Goal: Information Seeking & Learning: Find specific fact

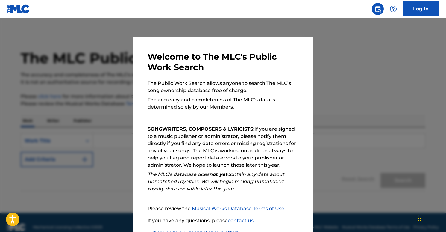
click at [75, 87] on div at bounding box center [223, 134] width 446 height 232
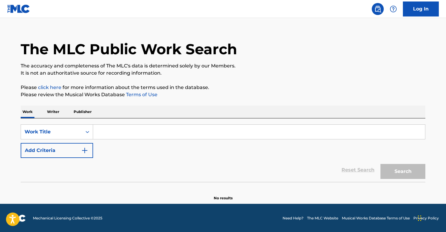
scroll to position [10, 0]
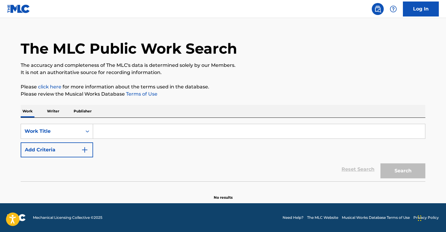
click at [53, 111] on p "Writer" at bounding box center [53, 111] width 16 height 13
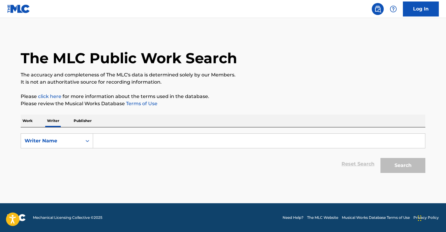
click at [124, 138] on input "Search Form" at bounding box center [259, 141] width 332 height 14
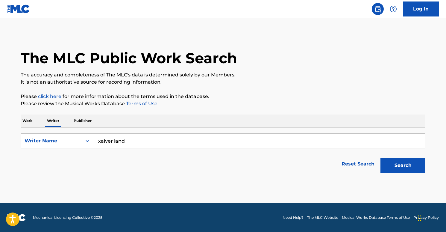
drag, startPoint x: 103, startPoint y: 140, endPoint x: 142, endPoint y: 141, distance: 38.7
click at [142, 141] on input "xaiver land" at bounding box center [259, 141] width 332 height 14
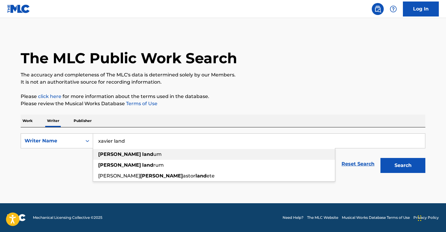
click at [162, 153] on div "xavier land um" at bounding box center [214, 154] width 242 height 11
type input "xavier landum"
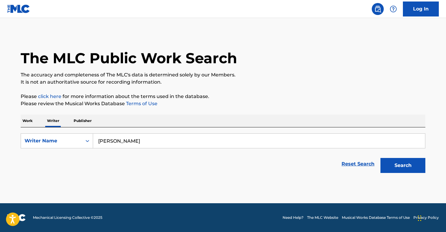
click at [385, 165] on button "Search" at bounding box center [403, 165] width 45 height 15
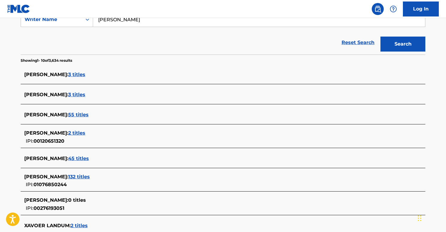
scroll to position [178, 0]
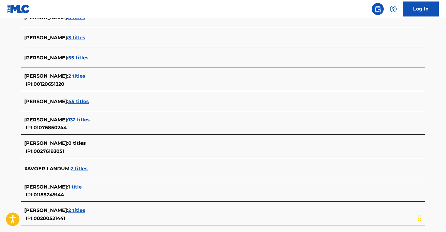
click at [88, 120] on span "132 titles" at bounding box center [79, 120] width 22 height 6
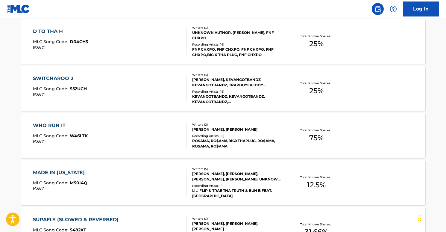
scroll to position [494, 0]
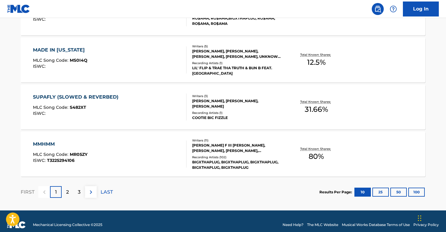
click at [60, 144] on div "MMHMM" at bounding box center [60, 144] width 55 height 7
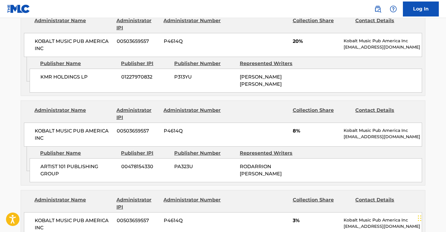
scroll to position [529, 0]
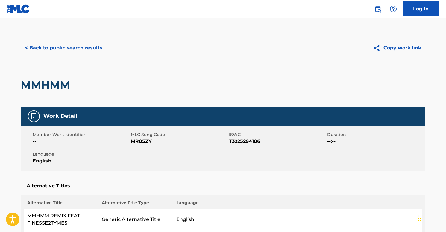
click at [85, 50] on button "< Back to public search results" at bounding box center [64, 47] width 86 height 15
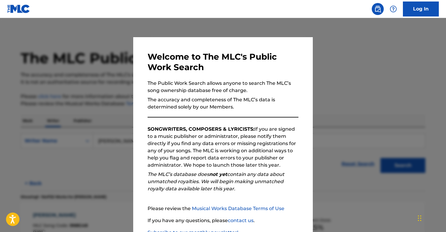
scroll to position [42, 0]
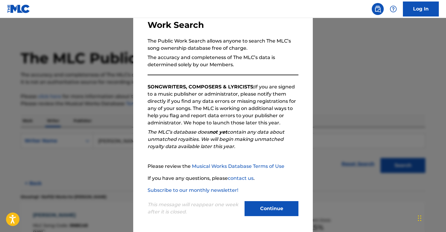
drag, startPoint x: 287, startPoint y: 205, endPoint x: 280, endPoint y: 197, distance: 10.2
click at [287, 205] on button "Continue" at bounding box center [272, 208] width 54 height 15
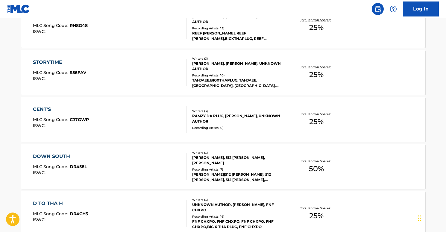
scroll to position [200, 0]
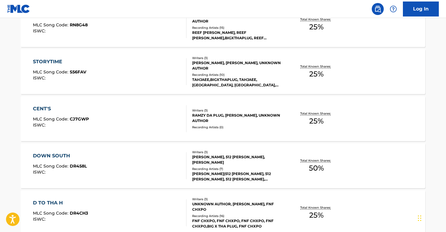
click at [79, 61] on div "STORYTIME" at bounding box center [59, 61] width 53 height 7
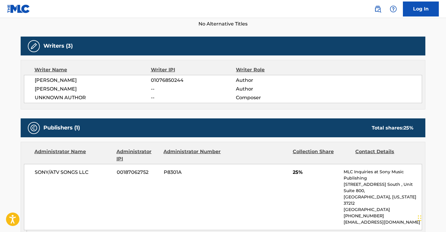
scroll to position [144, 0]
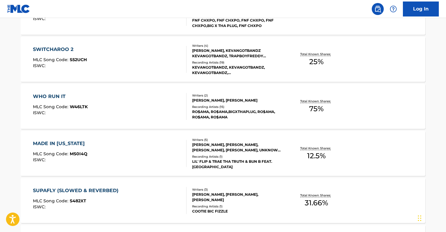
scroll to position [502, 0]
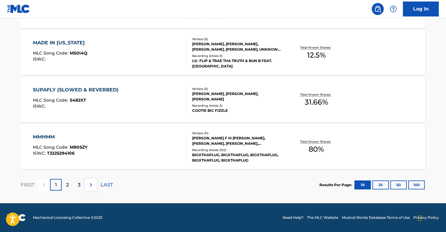
click at [73, 183] on div "2" at bounding box center [68, 185] width 12 height 12
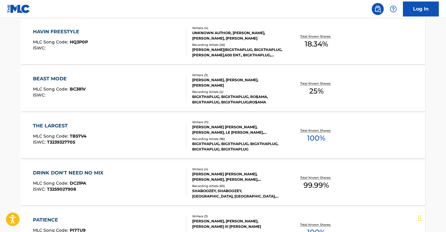
scroll to position [404, 0]
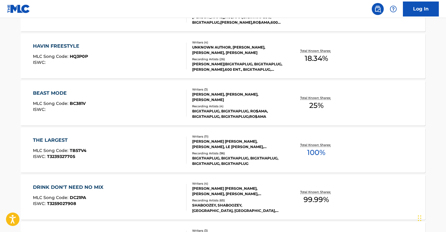
click at [86, 138] on div "THE LARGEST MLC Song Code : TB57V4 ISWC : T3239327705" at bounding box center [110, 150] width 154 height 27
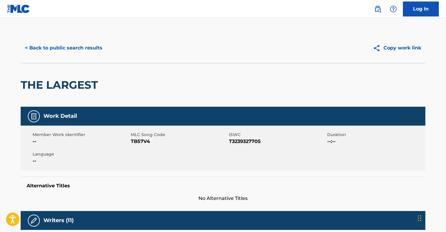
click at [28, 44] on button "< Back to public search results" at bounding box center [64, 47] width 86 height 15
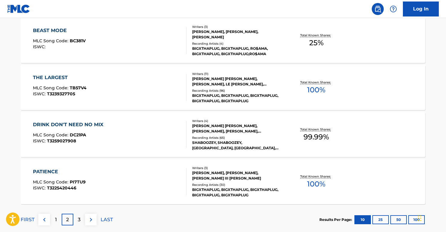
scroll to position [489, 0]
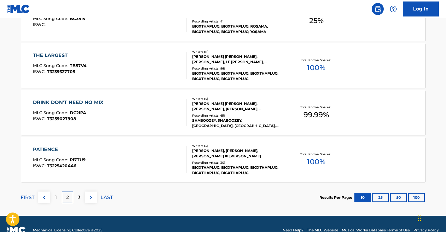
click at [77, 195] on div "3" at bounding box center [79, 197] width 12 height 12
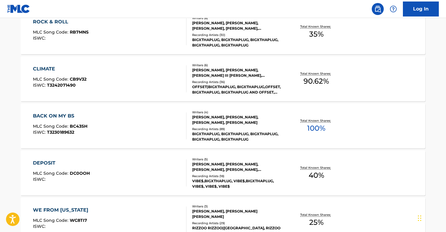
scroll to position [197, 0]
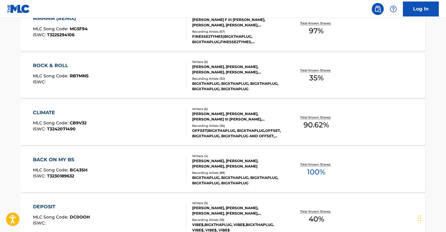
click at [82, 112] on div "CLIMATE" at bounding box center [60, 112] width 54 height 7
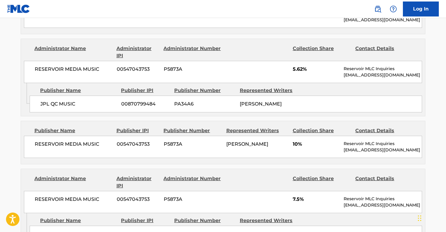
scroll to position [567, 0]
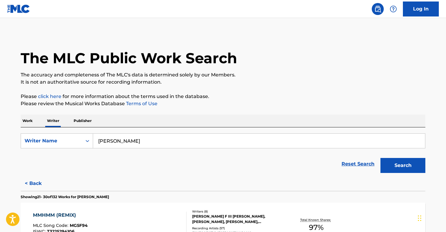
click at [114, 144] on input "xavier landum" at bounding box center [259, 141] width 332 height 14
click at [117, 145] on input "xavier landum" at bounding box center [259, 141] width 332 height 14
type input "[PERSON_NAME]"
click at [381, 158] on button "Search" at bounding box center [403, 165] width 45 height 15
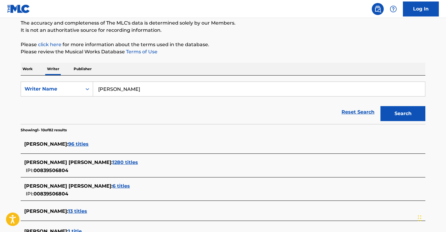
scroll to position [126, 0]
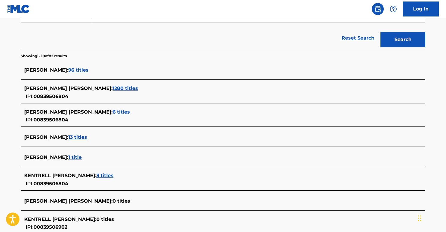
click at [119, 86] on span "1280 titles" at bounding box center [125, 88] width 25 height 6
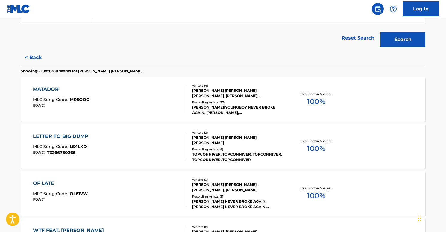
click at [139, 141] on div "LETTER TO BIG DUMP MLC Song Code : LS4LKD ISWC : T3266750265" at bounding box center [110, 146] width 154 height 27
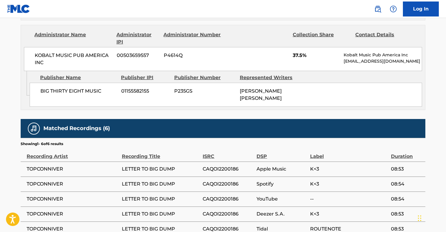
scroll to position [462, 0]
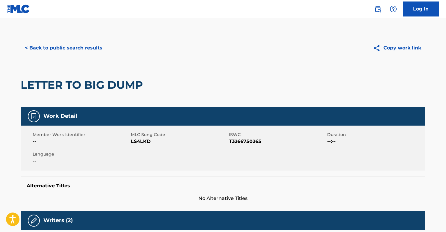
click at [44, 48] on button "< Back to public search results" at bounding box center [64, 47] width 86 height 15
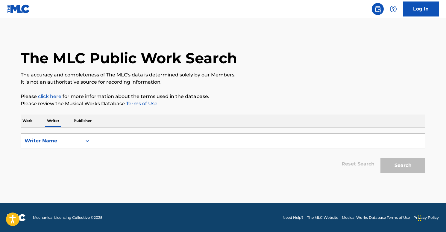
click at [157, 134] on input "Search Form" at bounding box center [259, 141] width 332 height 14
click at [148, 137] on input "Search Form" at bounding box center [259, 141] width 332 height 14
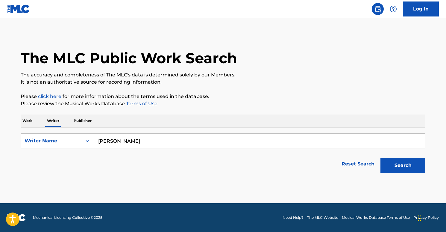
type input "[PERSON_NAME]"
click at [381, 158] on button "Search" at bounding box center [403, 165] width 45 height 15
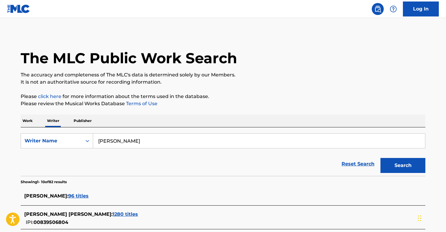
scroll to position [114, 0]
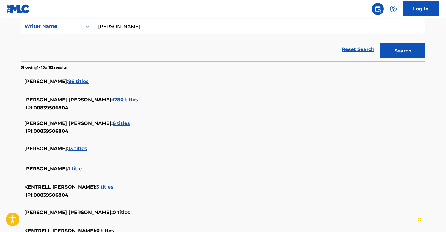
click at [119, 99] on span "1280 titles" at bounding box center [125, 100] width 25 height 6
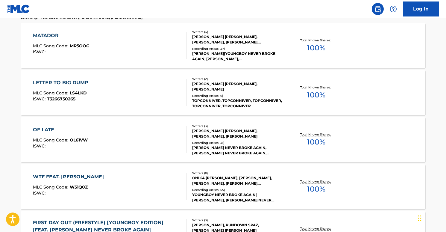
scroll to position [241, 0]
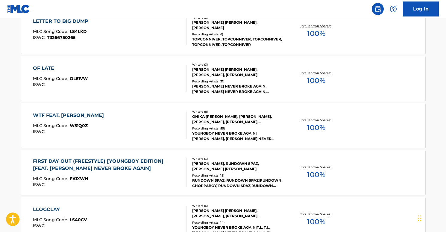
click at [165, 139] on div "WTF FEAT. [PERSON_NAME] MLC Song Code : W51Q0Z ISWC : Writers ( 8 ) [PERSON_NAM…" at bounding box center [223, 125] width 405 height 45
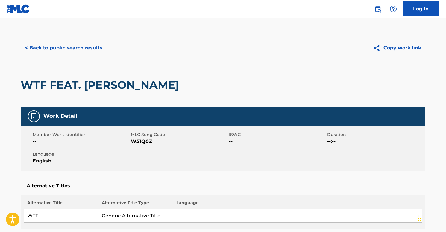
click at [33, 47] on button "< Back to public search results" at bounding box center [64, 47] width 86 height 15
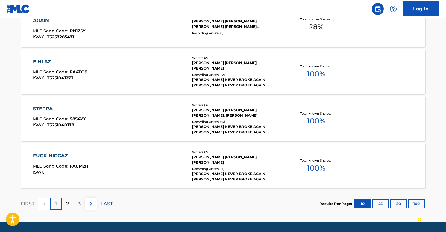
scroll to position [483, 0]
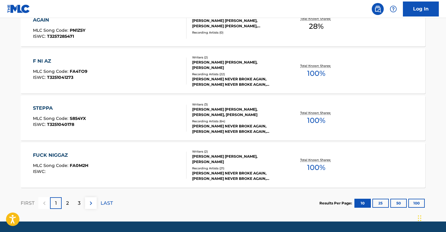
click at [114, 155] on div "FUCK NIGGAZ MLC Song Code : FA0M2H ISWC :" at bounding box center [110, 165] width 154 height 27
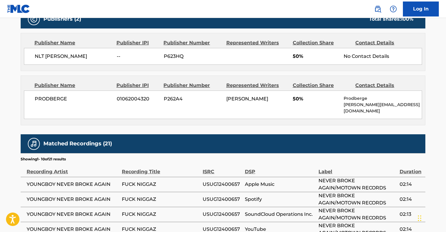
scroll to position [235, 0]
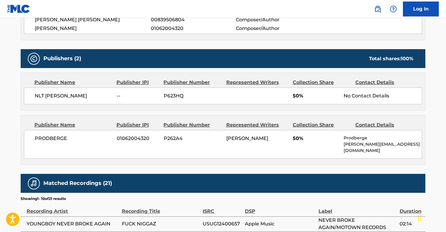
click at [36, 137] on span "PRODBERGE" at bounding box center [74, 138] width 78 height 7
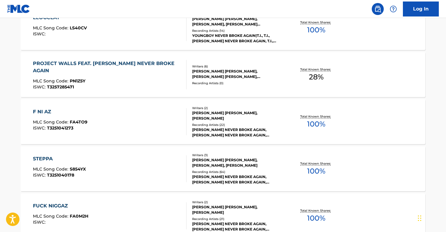
scroll to position [364, 0]
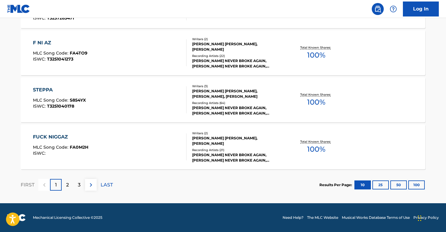
click at [68, 185] on p "2" at bounding box center [67, 184] width 3 height 7
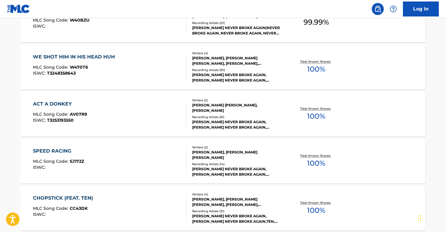
scroll to position [441, 0]
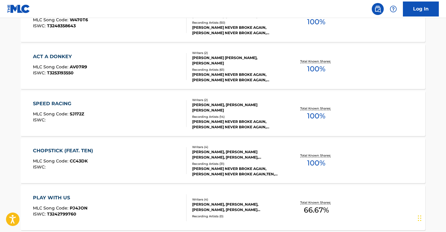
click at [126, 149] on div "CHOPSTICK (FEAT. TEN) MLC Song Code : CC43DK ISWC :" at bounding box center [110, 160] width 154 height 27
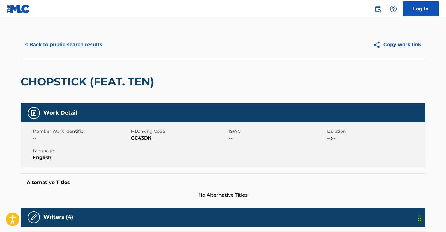
scroll to position [2, 0]
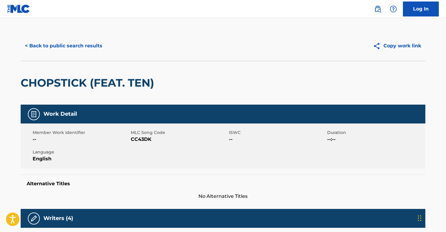
click at [66, 53] on button "< Back to public search results" at bounding box center [64, 45] width 86 height 15
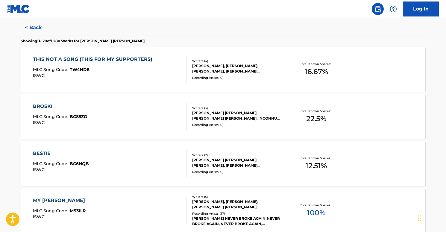
scroll to position [242, 0]
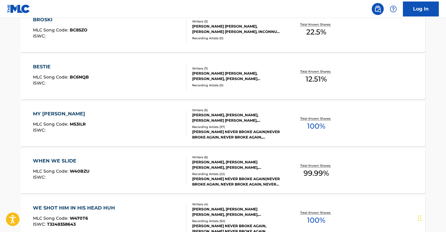
click at [115, 110] on div "MY [PERSON_NAME] MLC Song Code : MS3ILR ISWC :" at bounding box center [110, 123] width 154 height 27
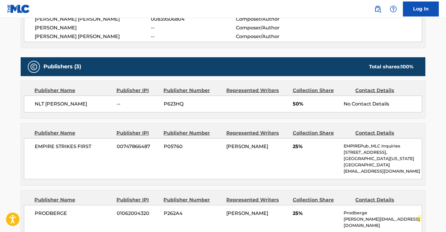
scroll to position [17, 0]
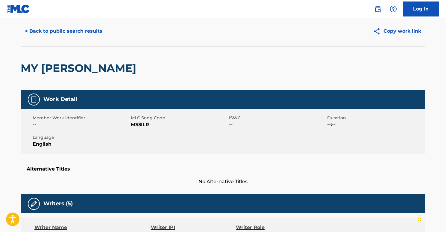
click at [48, 34] on button "< Back to public search results" at bounding box center [64, 31] width 86 height 15
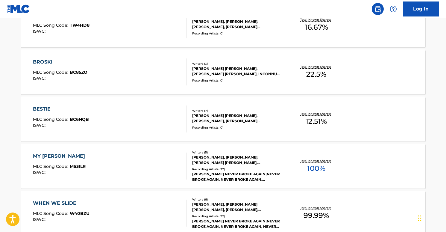
scroll to position [202, 0]
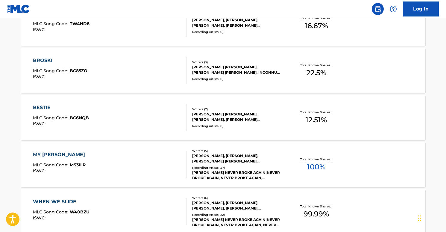
click at [141, 111] on div "BESTIE MLC Song Code : BC6NQB ISWC :" at bounding box center [110, 117] width 154 height 27
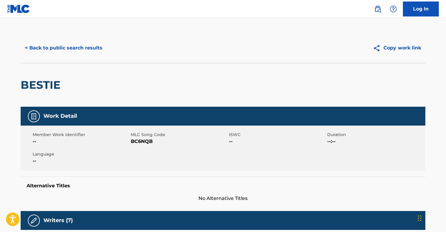
click at [55, 51] on button "< Back to public search results" at bounding box center [64, 47] width 86 height 15
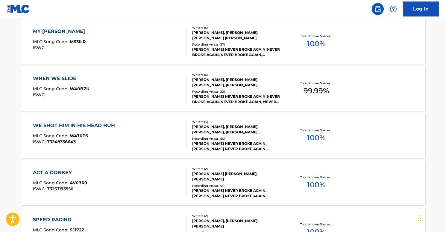
scroll to position [448, 0]
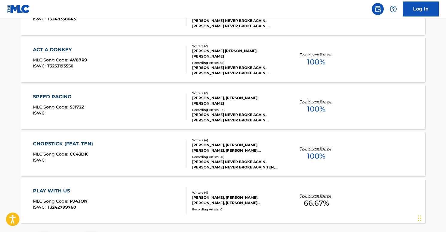
click at [141, 69] on div "ACT A DONKEY MLC Song Code : AV07R9 ISWC : T3253193550" at bounding box center [110, 59] width 154 height 27
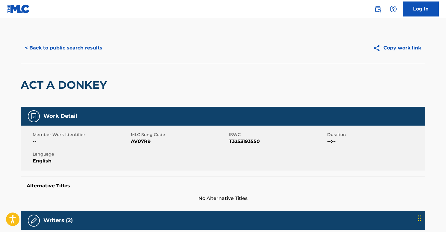
click at [29, 44] on button "< Back to public search results" at bounding box center [64, 47] width 86 height 15
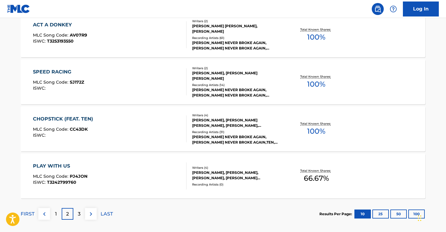
scroll to position [486, 0]
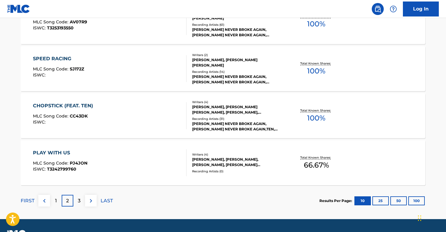
click at [78, 200] on p "3" at bounding box center [79, 200] width 3 height 7
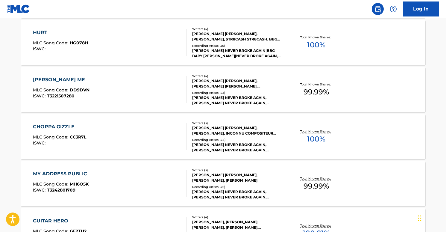
scroll to position [266, 0]
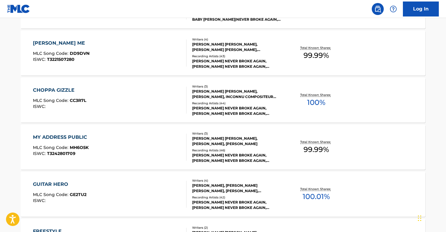
click at [178, 141] on div "MY ADDRESS PUBLIC MLC Song Code : MH6O5K ISWC : T3242801709" at bounding box center [110, 147] width 154 height 27
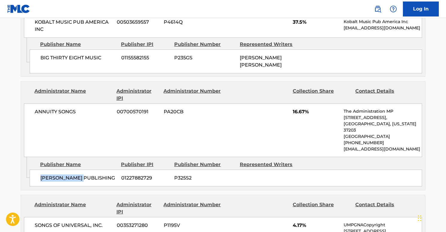
drag, startPoint x: 38, startPoint y: 170, endPoint x: 85, endPoint y: 171, distance: 46.7
click at [85, 171] on div "[PERSON_NAME] PUBLISHING 01227882729 P325S2" at bounding box center [226, 178] width 393 height 17
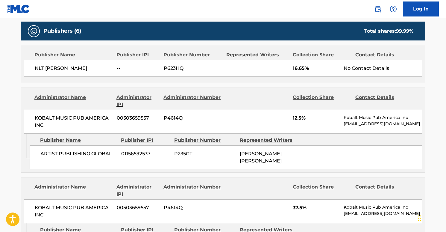
scroll to position [172, 0]
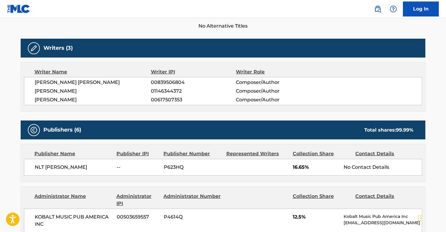
click at [61, 101] on span "[PERSON_NAME]" at bounding box center [93, 99] width 116 height 7
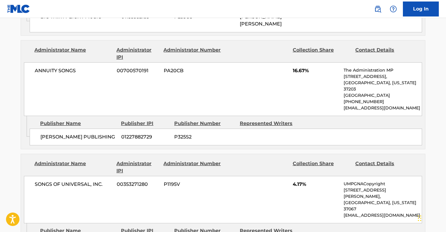
scroll to position [492, 0]
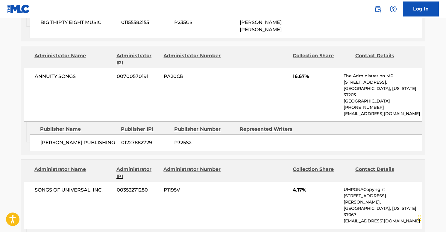
click at [60, 73] on span "ANNUITY SONGS" at bounding box center [74, 76] width 78 height 7
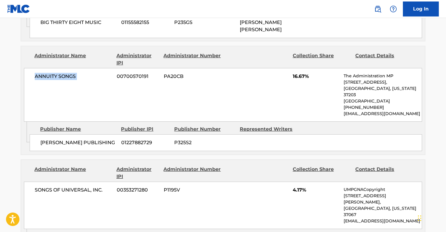
click at [60, 73] on span "ANNUITY SONGS" at bounding box center [74, 76] width 78 height 7
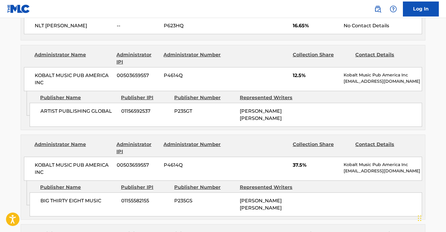
scroll to position [0, 0]
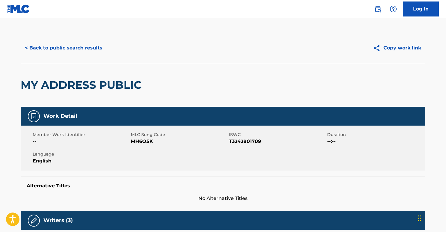
click at [55, 47] on button "< Back to public search results" at bounding box center [64, 47] width 86 height 15
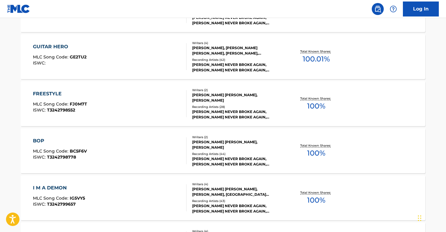
scroll to position [502, 0]
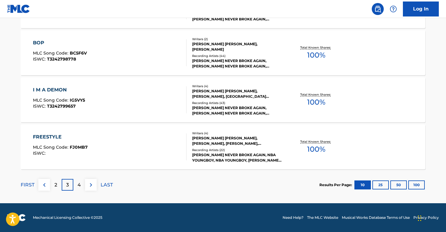
click at [138, 106] on div "I M A DEMON MLC Song Code : IG5VY5 ISWC : T3242799657" at bounding box center [110, 99] width 154 height 27
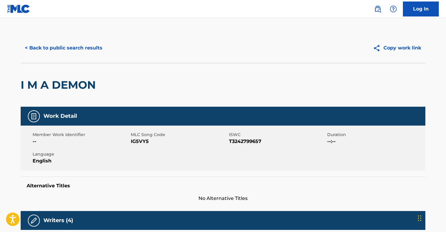
click at [61, 55] on button "< Back to public search results" at bounding box center [64, 47] width 86 height 15
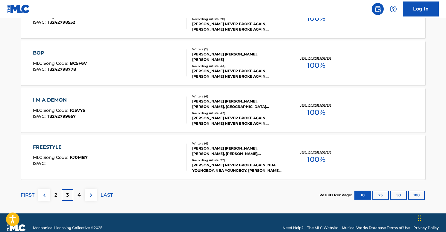
scroll to position [502, 0]
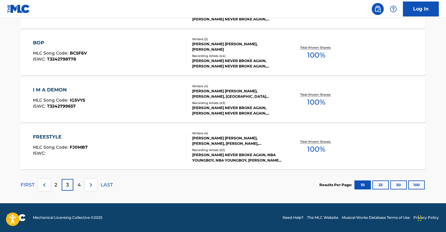
click at [81, 183] on div "4" at bounding box center [79, 185] width 12 height 12
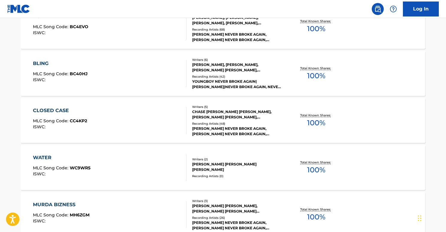
scroll to position [145, 0]
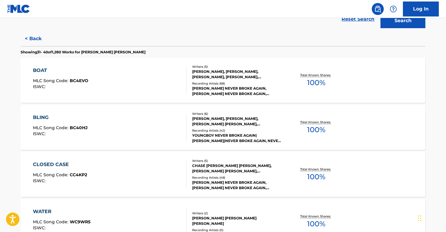
click at [116, 113] on div "BLING MLC Song Code : BC40HJ ISWC : Writers ( 6 ) [PERSON_NAME], [PERSON_NAME],…" at bounding box center [223, 127] width 405 height 45
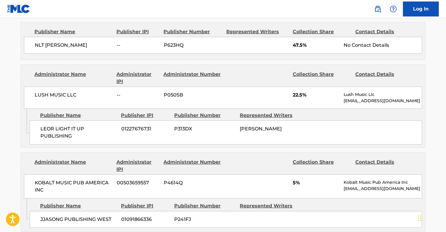
scroll to position [321, 0]
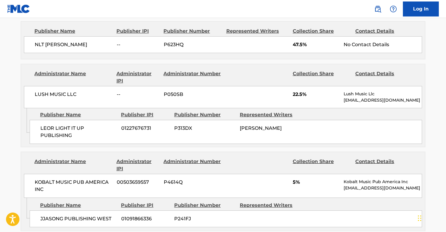
click at [62, 93] on span "LUSH MUSIC LLC" at bounding box center [74, 94] width 78 height 7
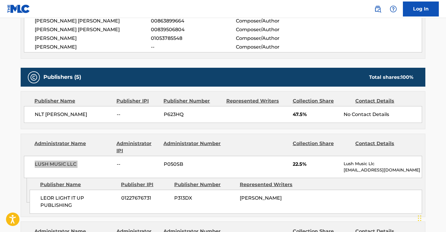
scroll to position [0, 0]
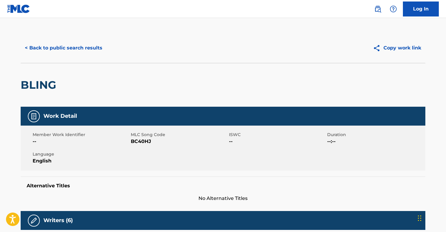
click at [47, 49] on button "< Back to public search results" at bounding box center [64, 47] width 86 height 15
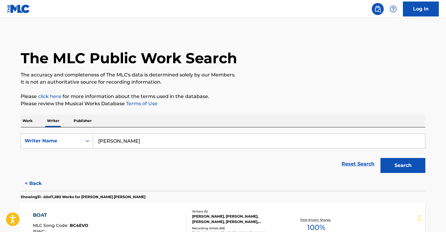
click at [81, 120] on p "Publisher" at bounding box center [83, 120] width 22 height 13
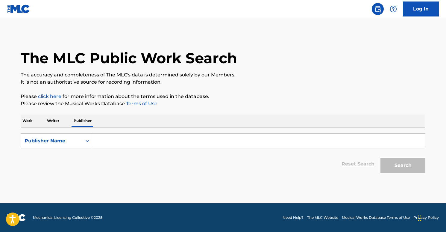
click at [122, 144] on input "Search Form" at bounding box center [259, 141] width 332 height 14
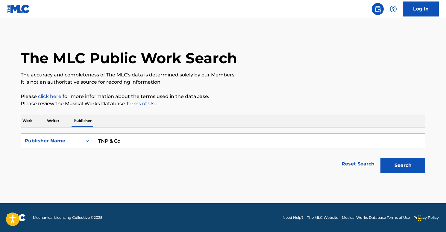
click at [381, 158] on button "Search" at bounding box center [403, 165] width 45 height 15
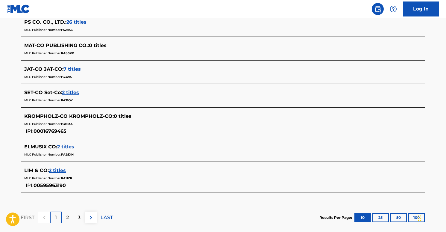
scroll to position [265, 0]
click at [65, 219] on div "2" at bounding box center [68, 217] width 12 height 12
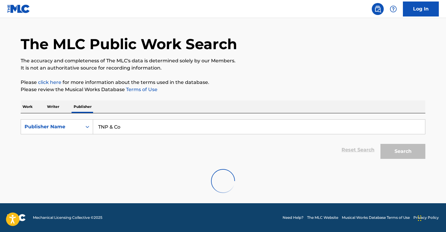
scroll to position [14, 0]
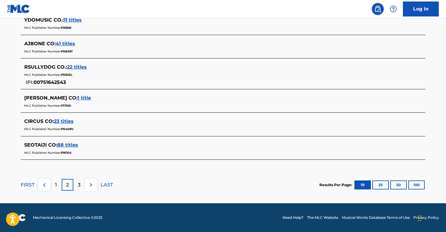
click at [78, 185] on p "3" at bounding box center [79, 184] width 3 height 7
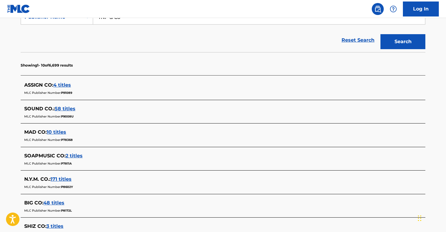
scroll to position [46, 0]
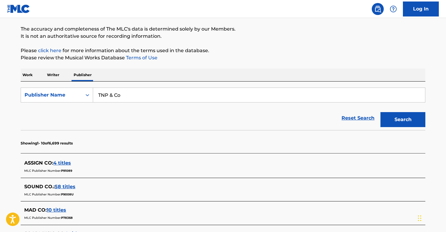
drag, startPoint x: 104, startPoint y: 95, endPoint x: 111, endPoint y: 93, distance: 7.9
click at [111, 93] on input "TNP & Co" at bounding box center [259, 95] width 332 height 14
click at [105, 96] on input "TNP & Co" at bounding box center [259, 95] width 332 height 14
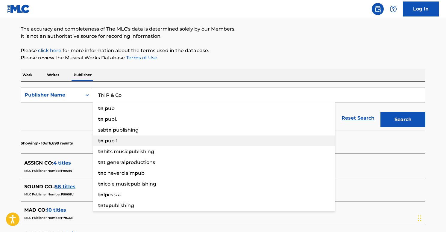
click at [117, 138] on span "ub 1" at bounding box center [113, 141] width 10 height 6
type input "tn pub 1"
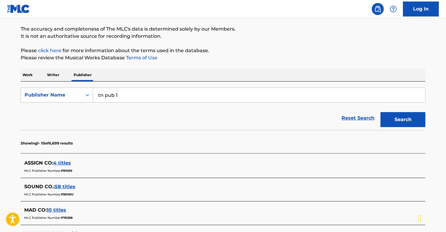
click at [388, 116] on button "Search" at bounding box center [403, 119] width 45 height 15
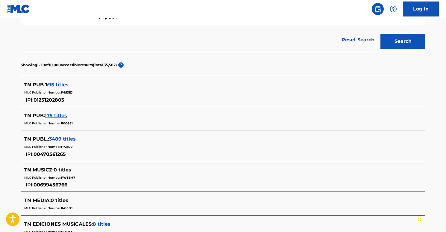
scroll to position [157, 0]
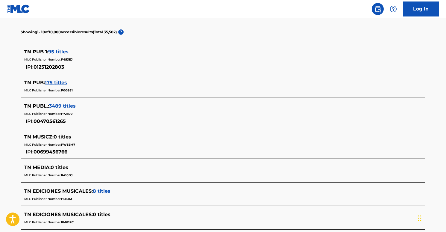
click at [59, 52] on span "95 titles" at bounding box center [58, 52] width 20 height 6
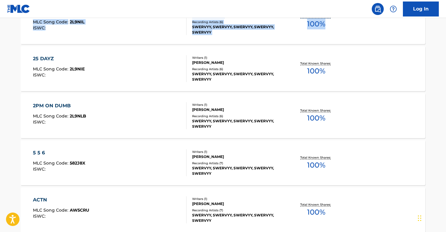
scroll to position [132, 0]
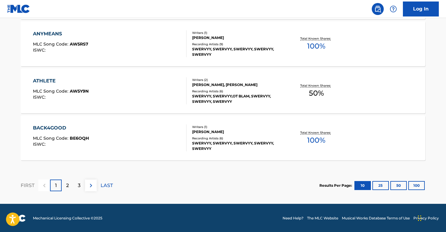
scroll to position [526, 0]
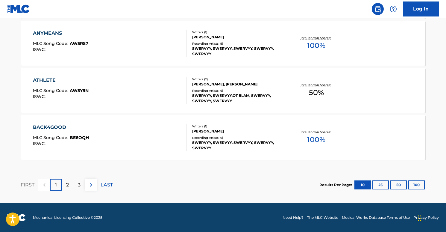
click at [66, 184] on p "2" at bounding box center [67, 184] width 3 height 7
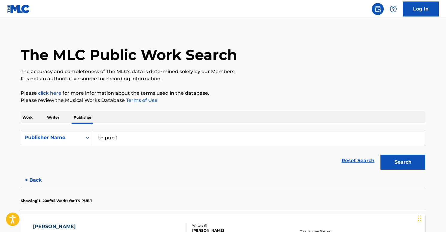
scroll to position [0, 0]
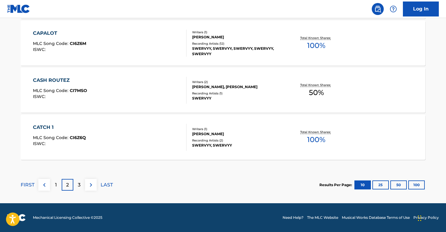
click at [80, 181] on p "3" at bounding box center [79, 184] width 3 height 7
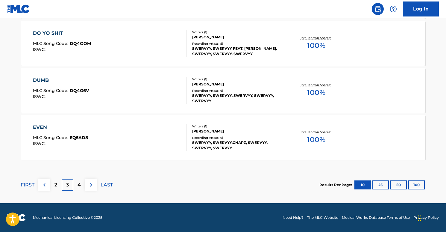
click at [76, 184] on div "4" at bounding box center [79, 185] width 12 height 12
click at [79, 189] on div "5" at bounding box center [79, 185] width 12 height 12
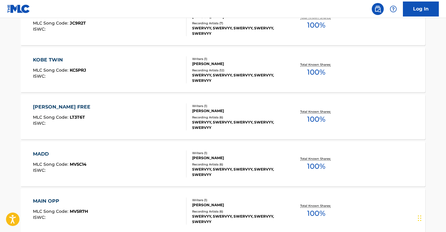
scroll to position [526, 0]
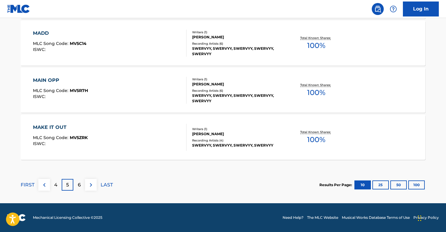
click at [81, 185] on div "6" at bounding box center [79, 185] width 12 height 12
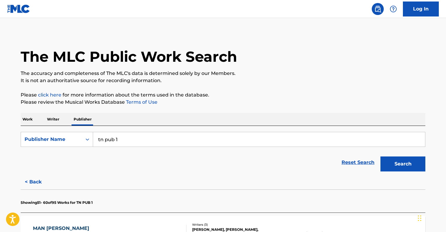
scroll to position [0, 0]
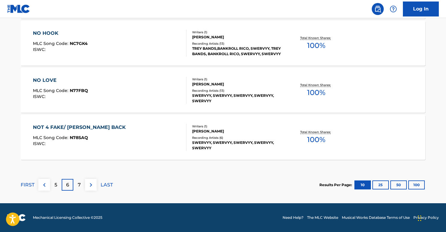
click at [79, 181] on p "7" at bounding box center [79, 184] width 3 height 7
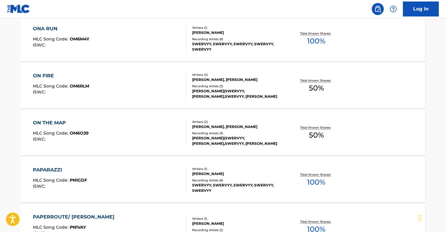
scroll to position [498, 0]
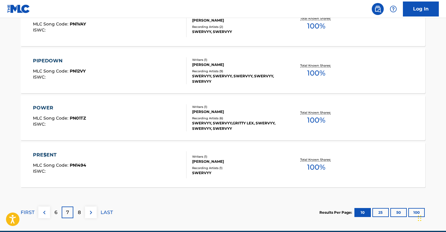
click at [83, 210] on div "8" at bounding box center [79, 212] width 12 height 12
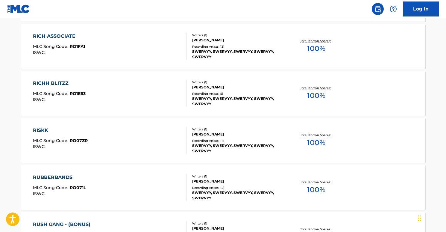
scroll to position [0, 0]
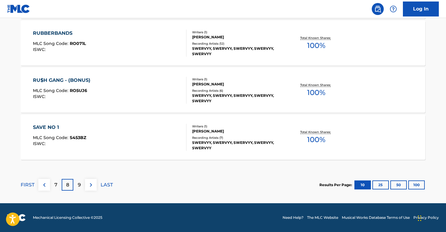
click at [79, 183] on p "9" at bounding box center [79, 184] width 3 height 7
click at [89, 187] on img at bounding box center [90, 184] width 7 height 7
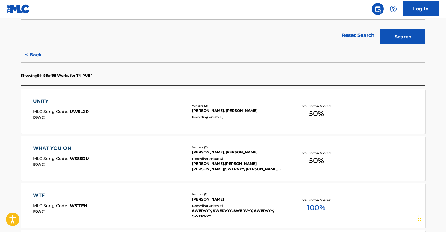
scroll to position [291, 0]
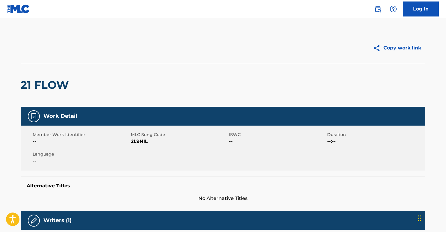
scroll to position [197, 0]
